Goal: Task Accomplishment & Management: Complete application form

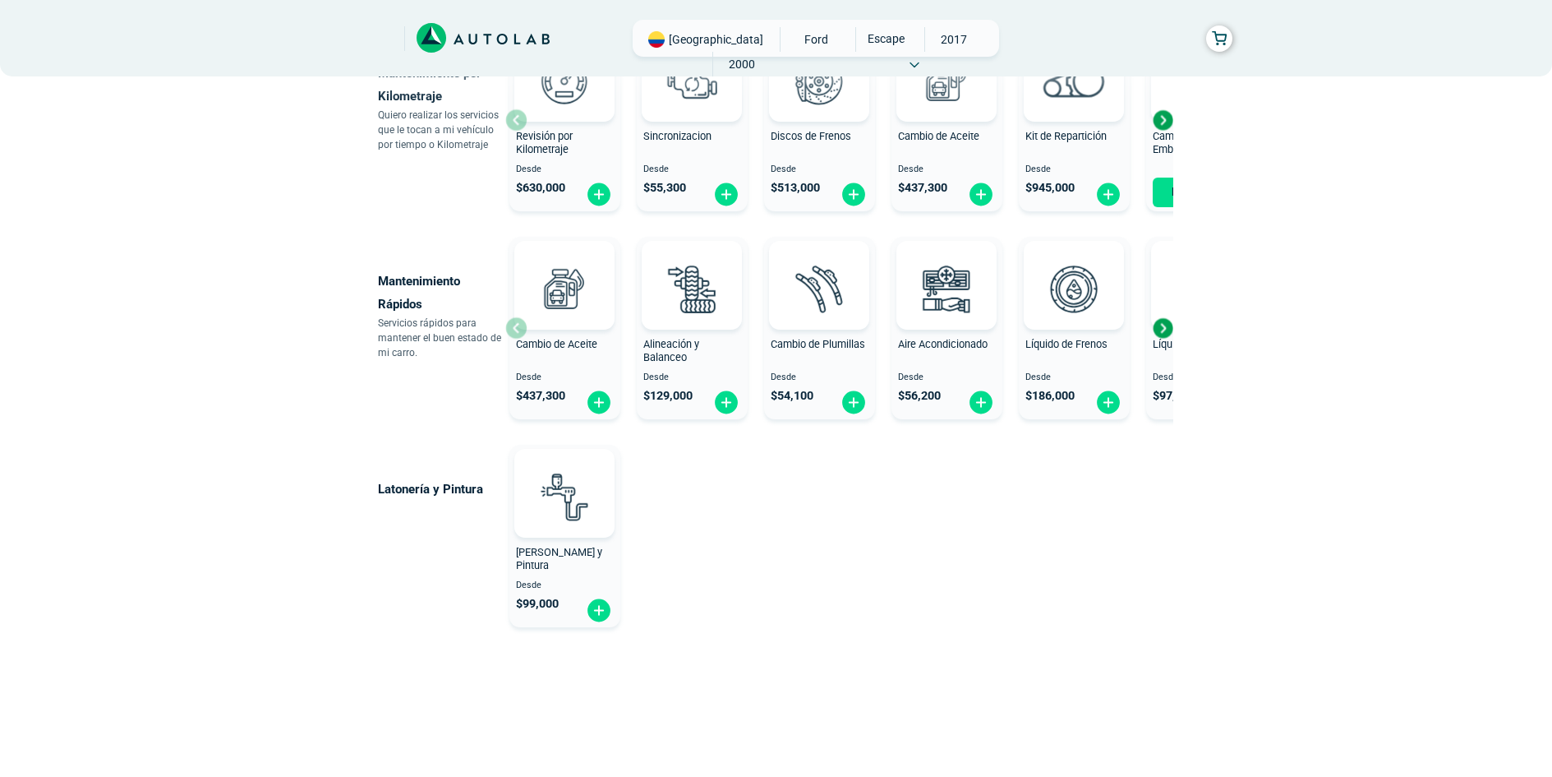
scroll to position [867, 0]
click at [575, 512] on img at bounding box center [564, 495] width 72 height 72
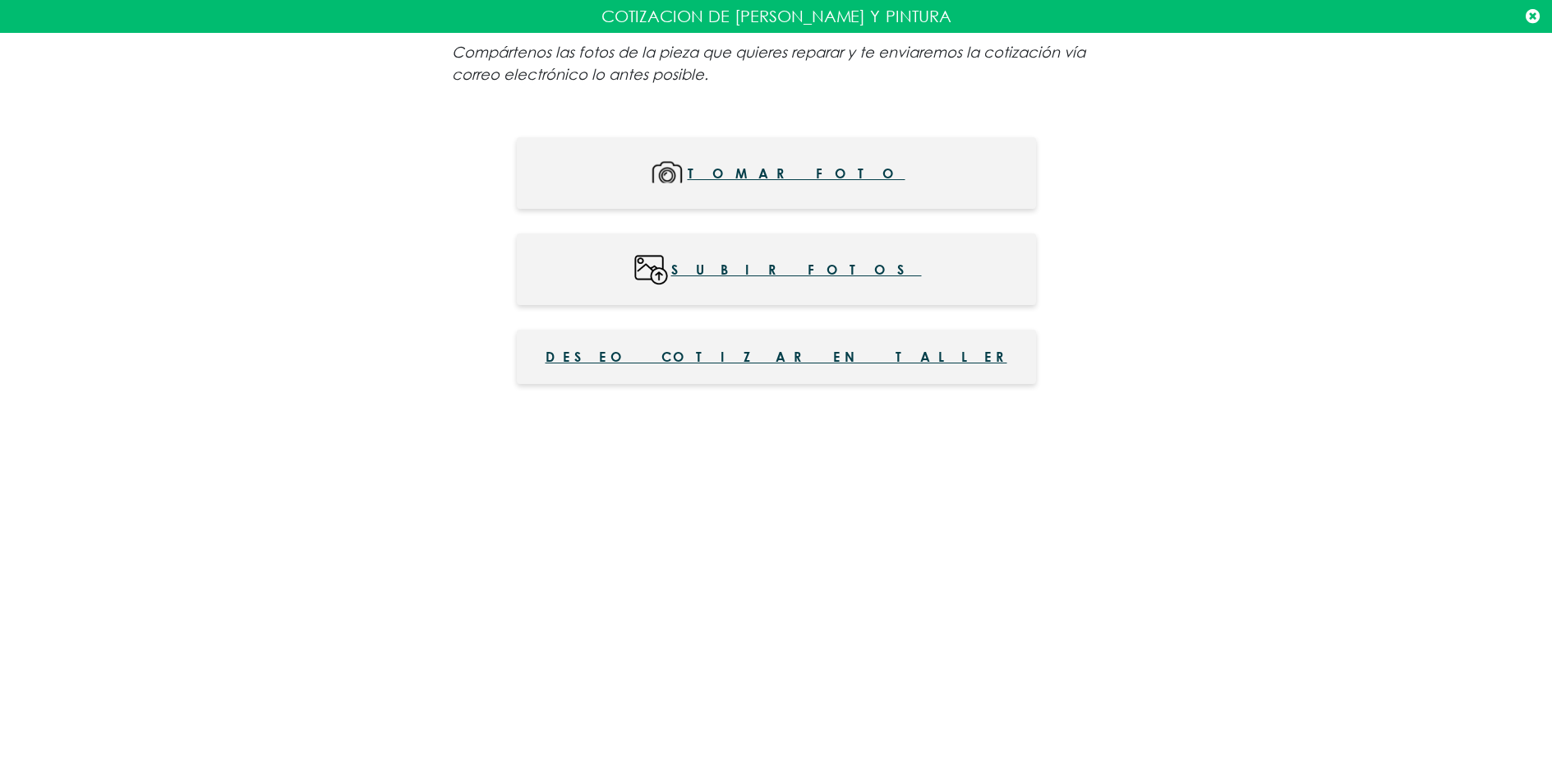
click at [814, 263] on span "Subir fotos" at bounding box center [796, 269] width 251 height 37
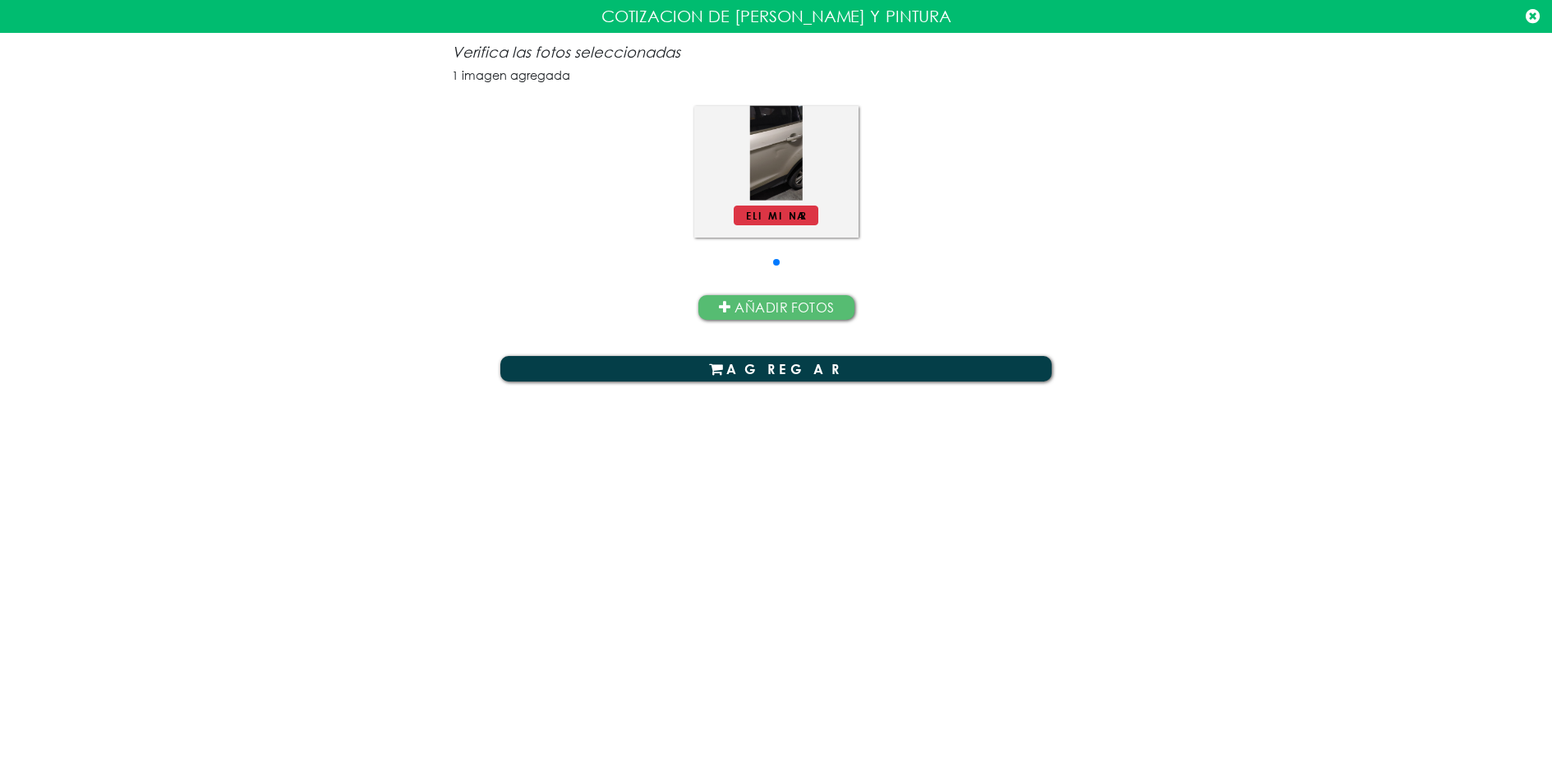
click at [722, 367] on icon "button" at bounding box center [715, 369] width 13 height 15
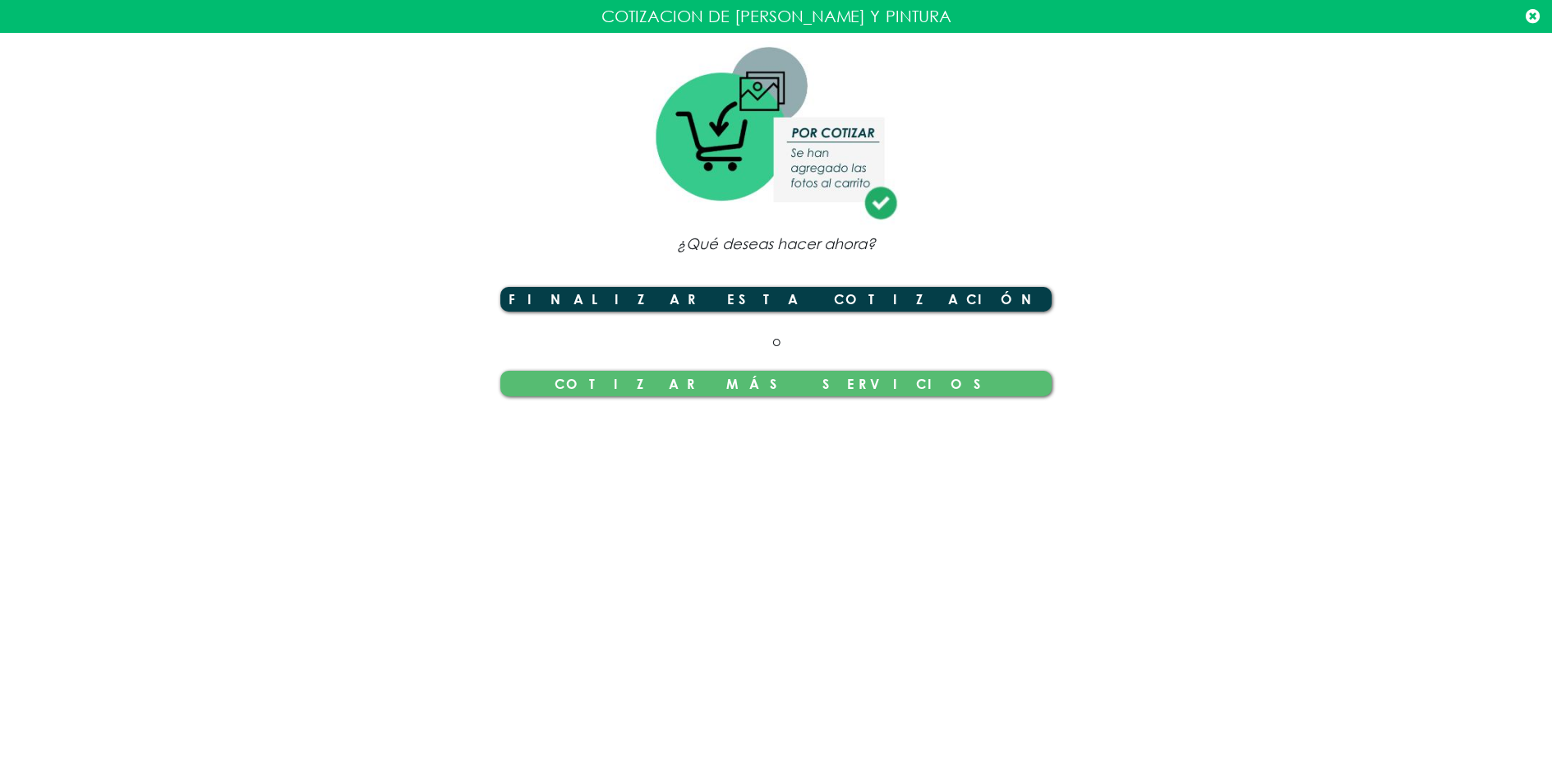
click at [796, 297] on button "Finalizar esta cotización" at bounding box center [776, 299] width 552 height 25
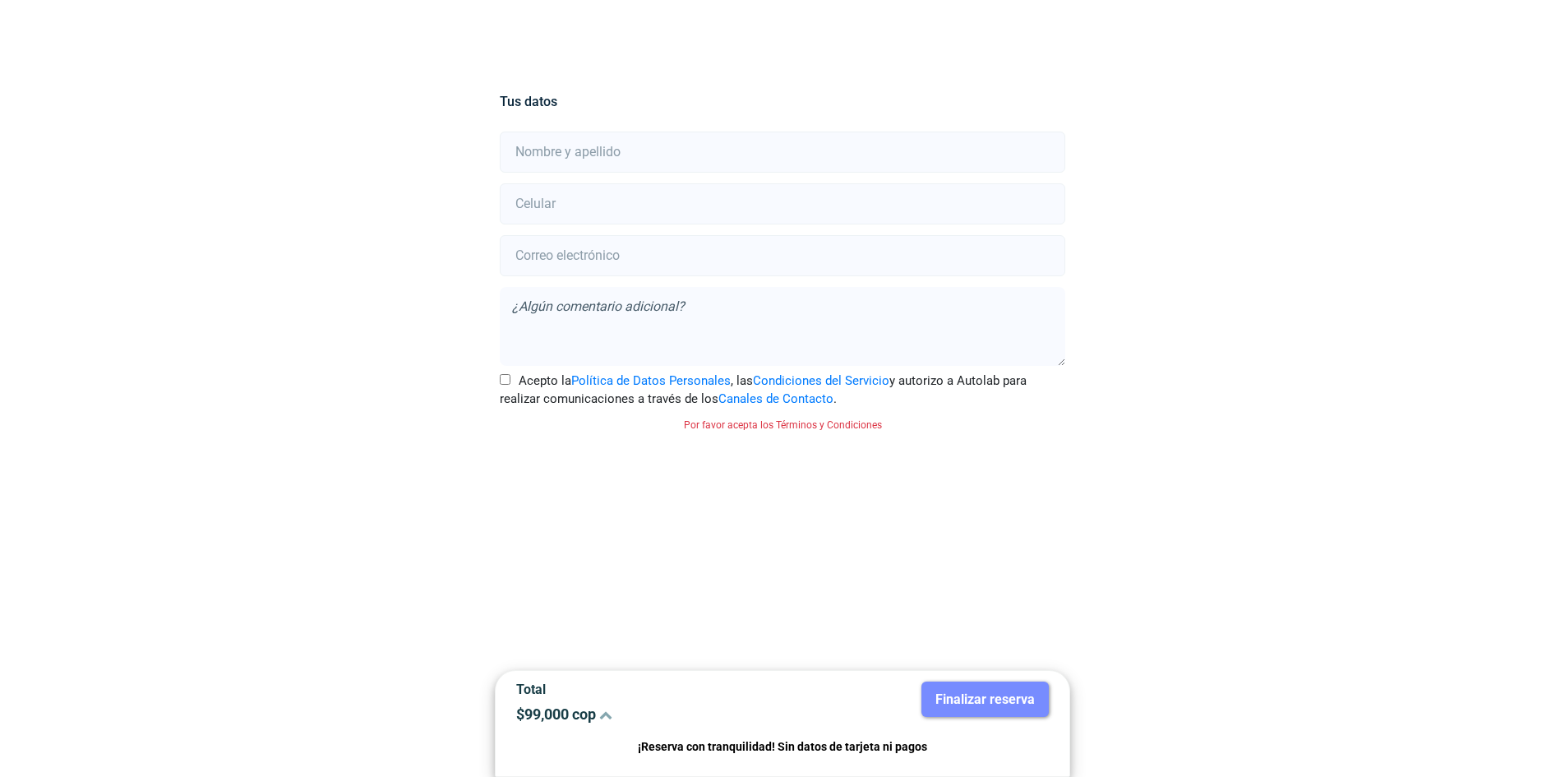
click at [609, 155] on input "text" at bounding box center [782, 151] width 565 height 41
type input "[PERSON_NAME]"
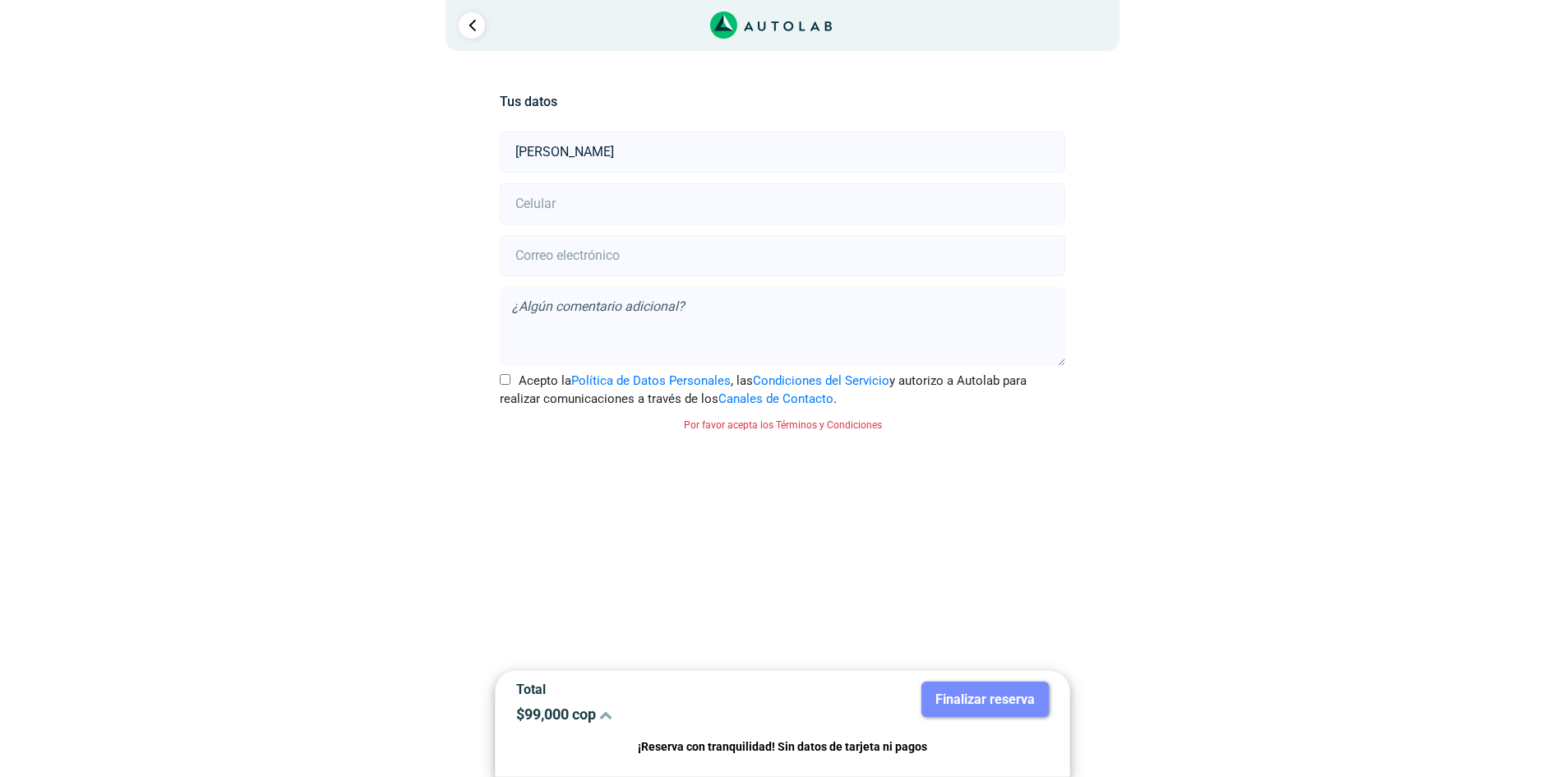
click at [592, 204] on input "number" at bounding box center [782, 203] width 565 height 41
click at [563, 205] on input "number" at bounding box center [782, 203] width 565 height 41
type input "3138545314"
click at [551, 254] on input "email" at bounding box center [782, 255] width 565 height 41
type input "[EMAIL_ADDRESS][DOMAIN_NAME]"
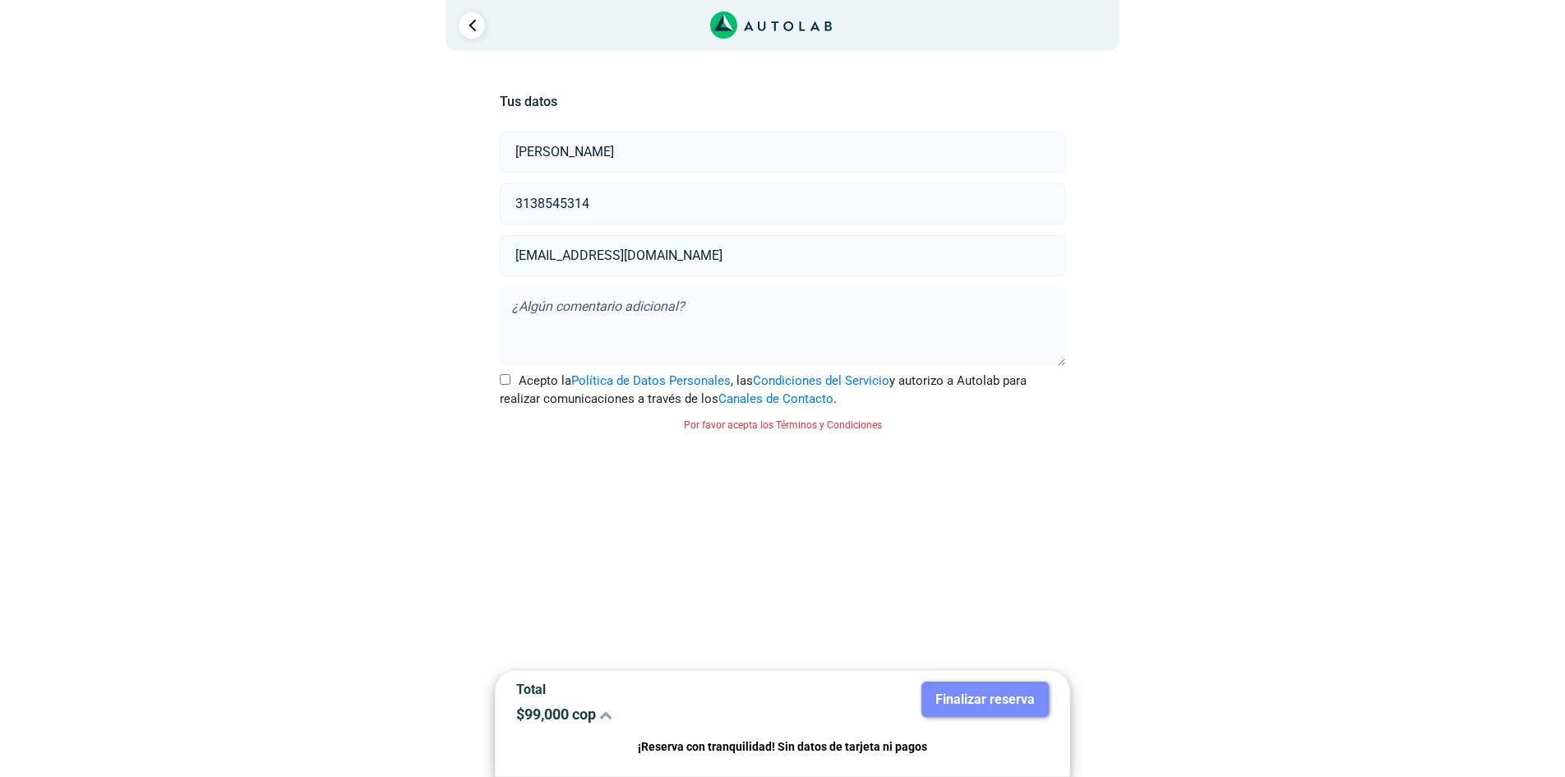
click at [554, 313] on textarea at bounding box center [782, 326] width 565 height 79
type textarea "Trabajo de latonería y pintura de la puerta."
click at [504, 376] on input "Acepto la Política de Datos Personales , las Condiciones del Servicio y autoriz…" at bounding box center [505, 379] width 11 height 11
checkbox input "true"
click at [987, 702] on button "Finalizar reserva" at bounding box center [984, 698] width 127 height 35
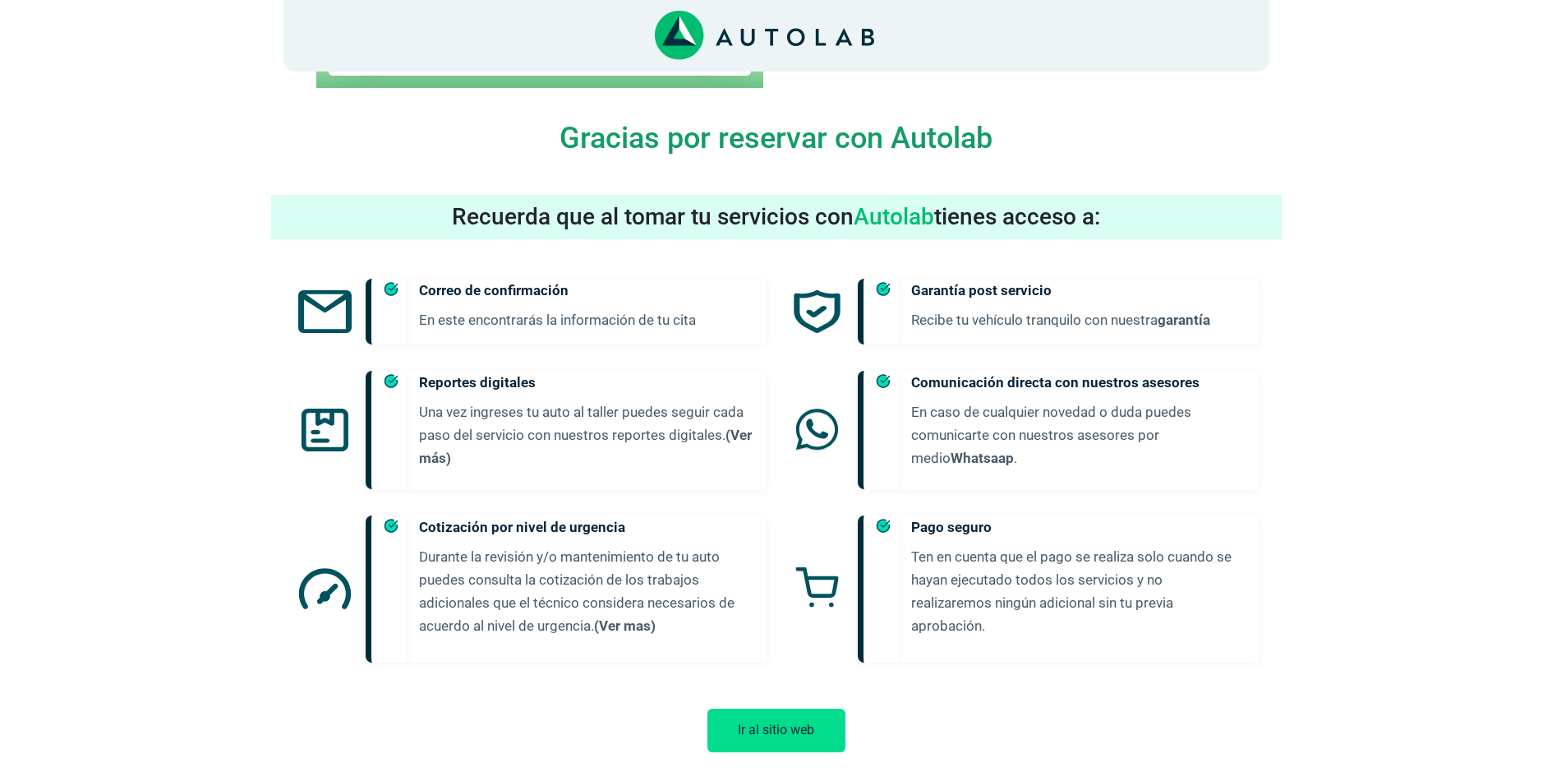
scroll to position [527, 0]
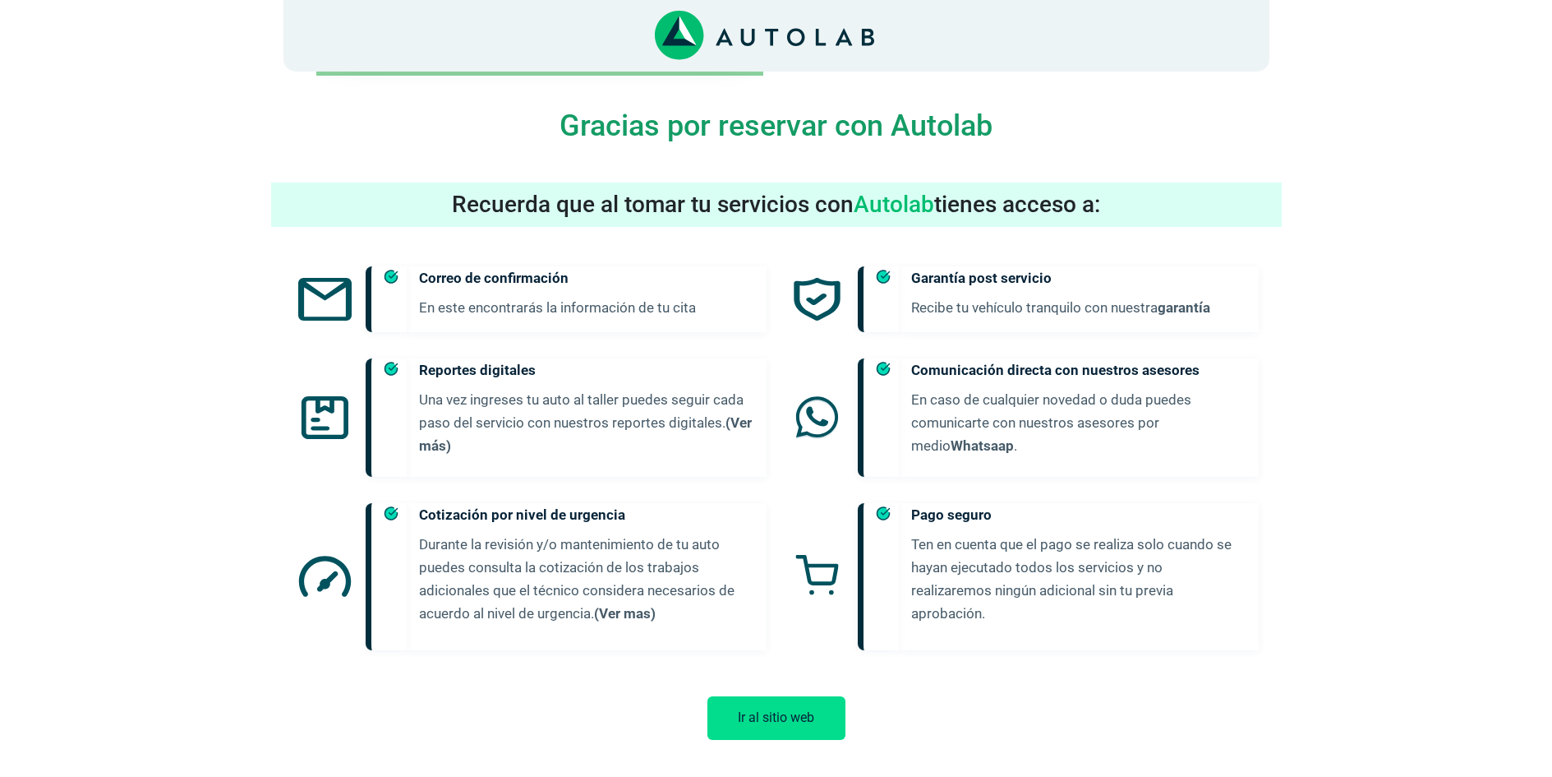
click at [746, 705] on button "Ir al sitio web" at bounding box center [777, 718] width 138 height 44
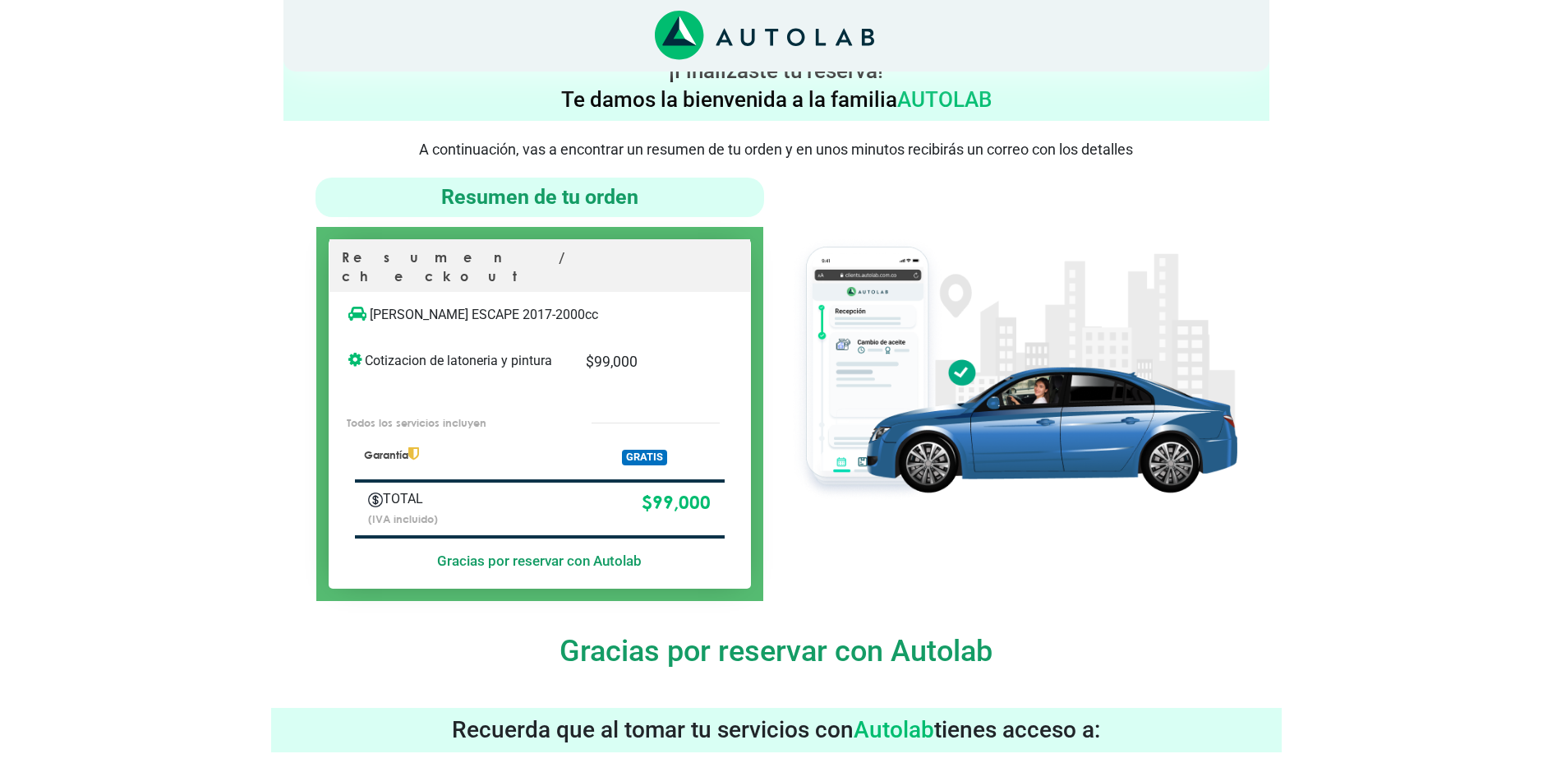
scroll to position [0, 0]
